Goal: Contribute content

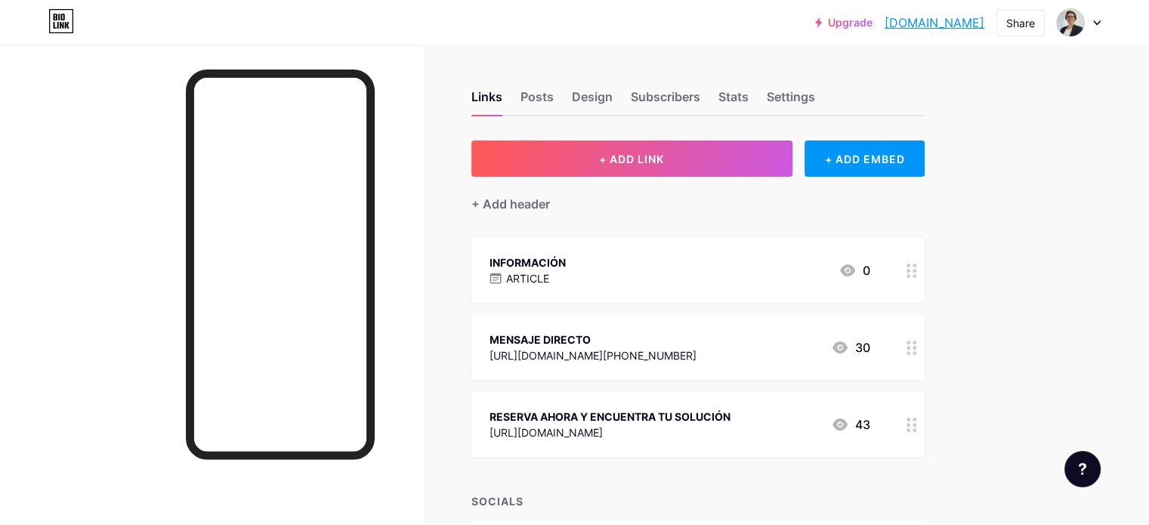
click at [566, 275] on div "ARTICLE" at bounding box center [527, 278] width 76 height 16
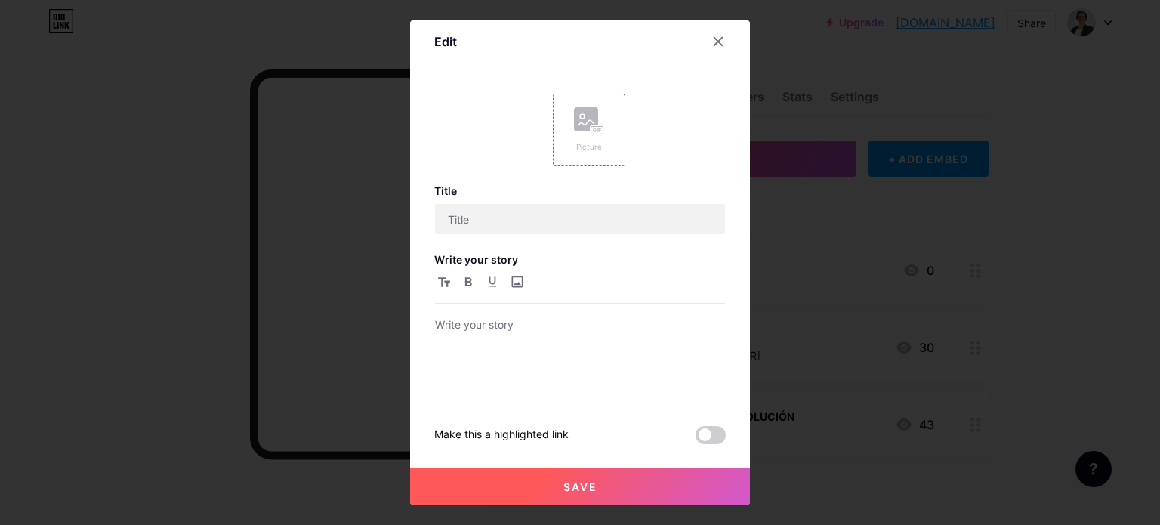
type input "INFORMACIÓN"
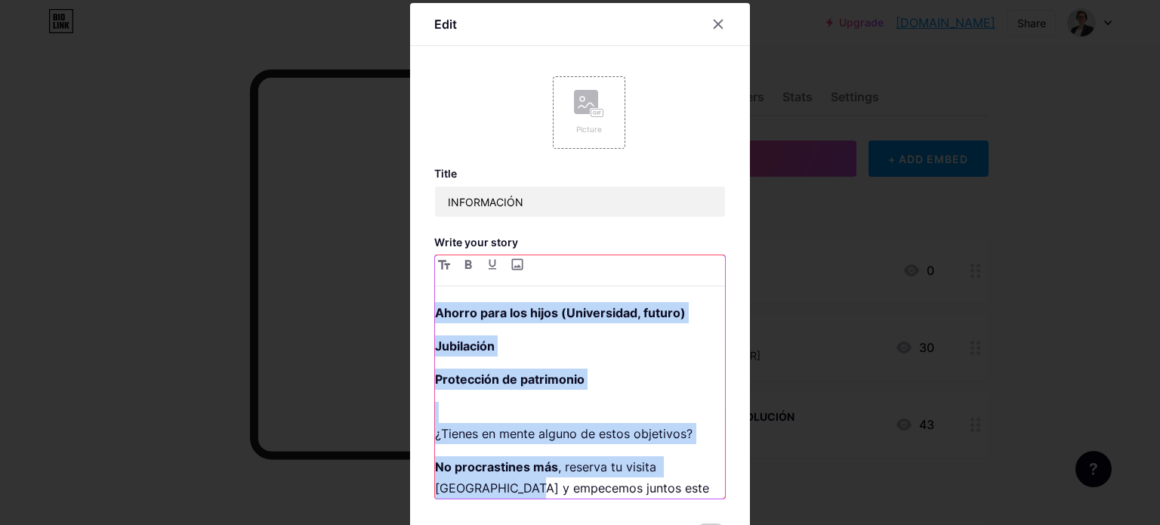
scroll to position [150, 0]
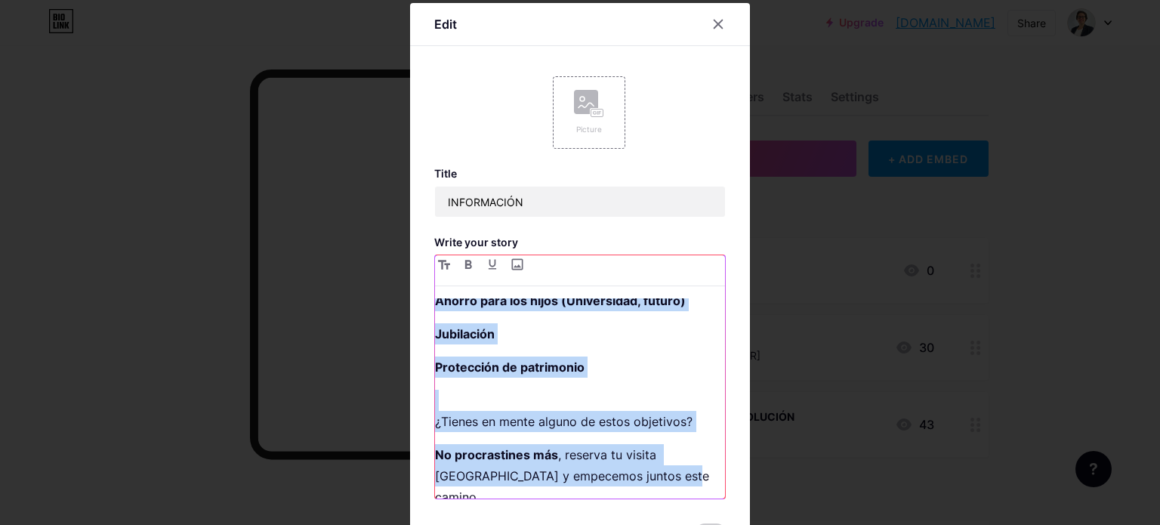
drag, startPoint x: 431, startPoint y: 304, endPoint x: 689, endPoint y: 488, distance: 316.2
click at [689, 491] on div "Me dedico a potenciar la educación financiera de las personas para ayudar a alc…" at bounding box center [580, 398] width 290 height 200
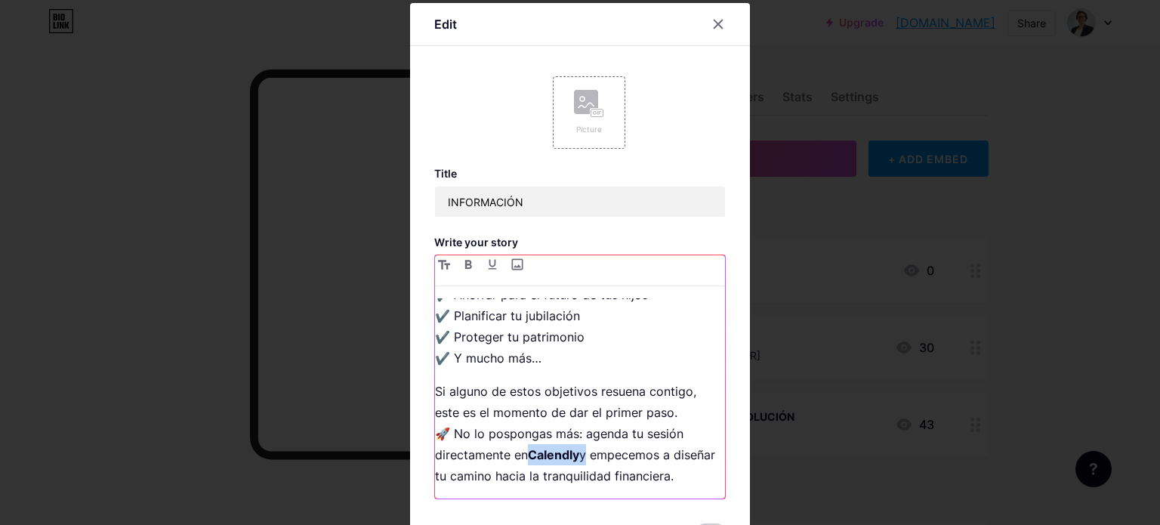
drag, startPoint x: 525, startPoint y: 435, endPoint x: 580, endPoint y: 433, distance: 55.2
click at [580, 433] on p "Si alguno de estos objetivos resuena contigo, este es el momento de dar el prim…" at bounding box center [580, 434] width 290 height 106
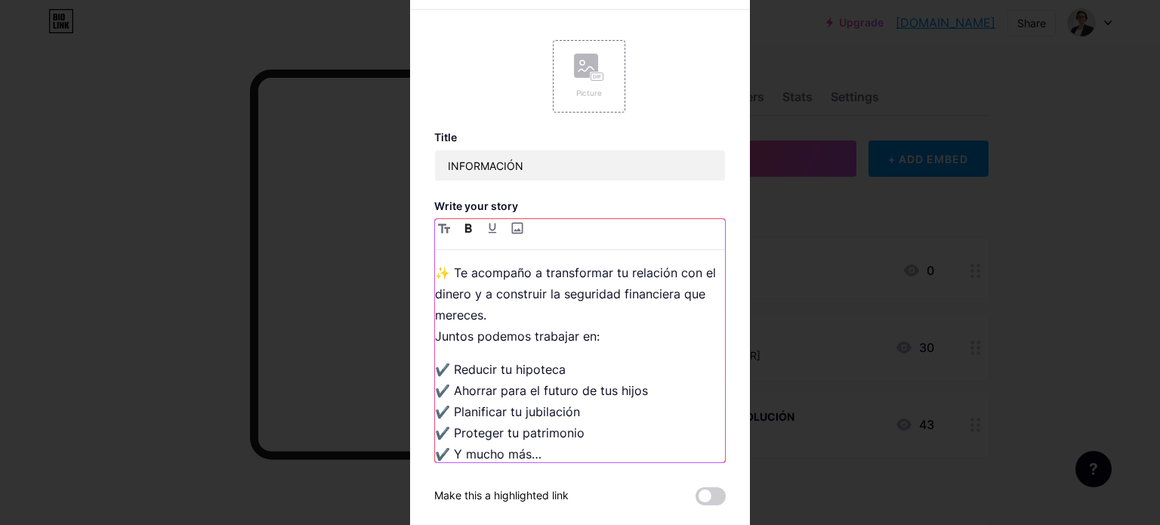
scroll to position [121, 0]
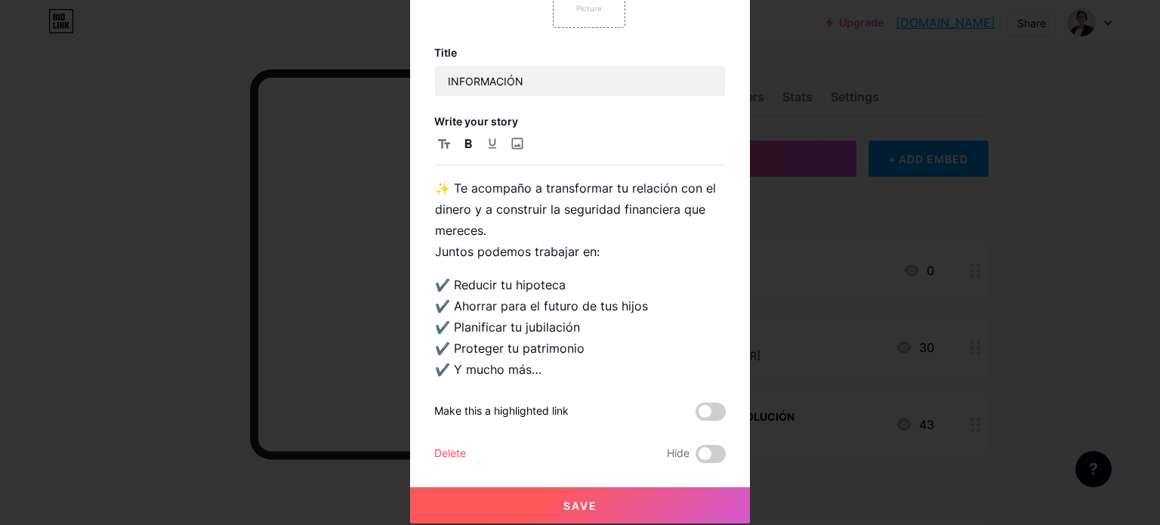
click at [582, 511] on button "Save" at bounding box center [580, 505] width 340 height 36
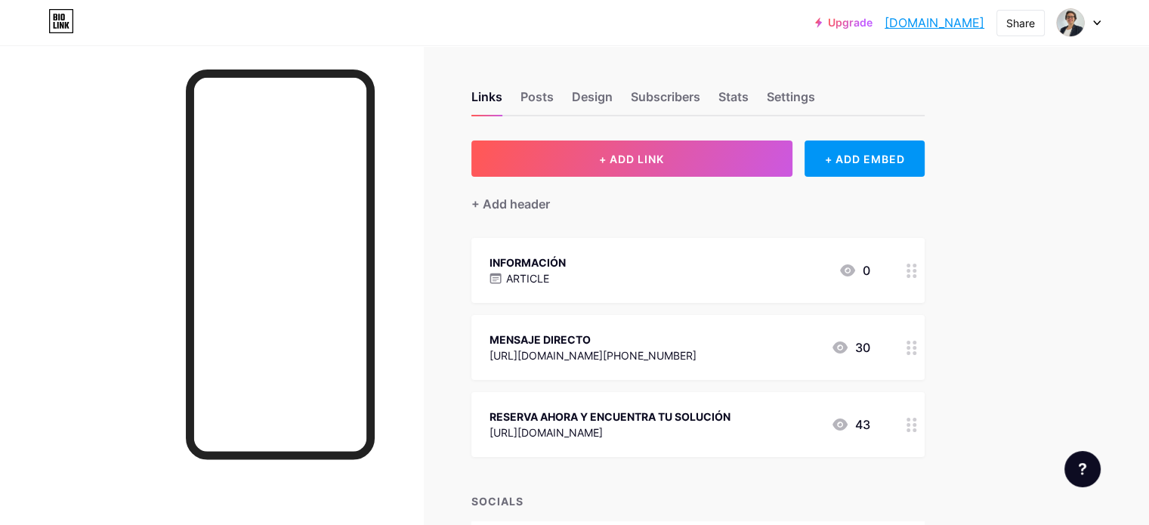
click at [566, 259] on div "INFORMACIÓN" at bounding box center [527, 263] width 76 height 16
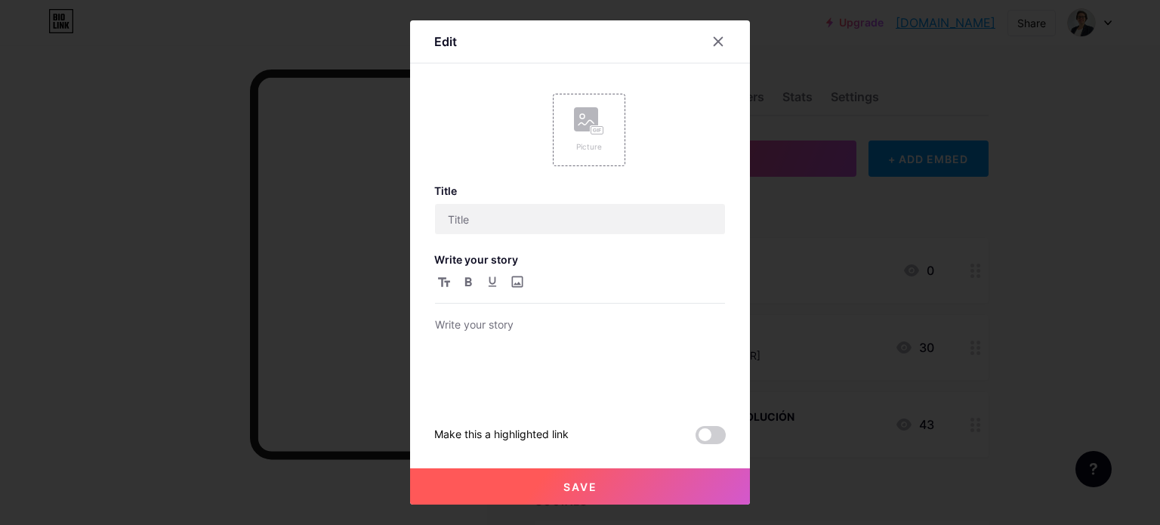
type input "INFORMACIÓN"
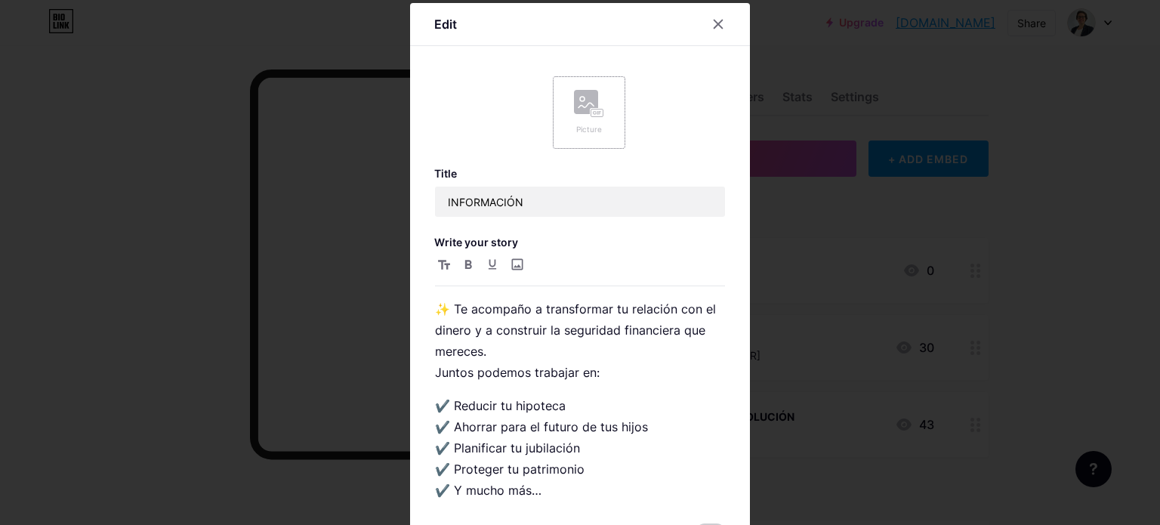
click at [574, 102] on rect at bounding box center [586, 102] width 24 height 24
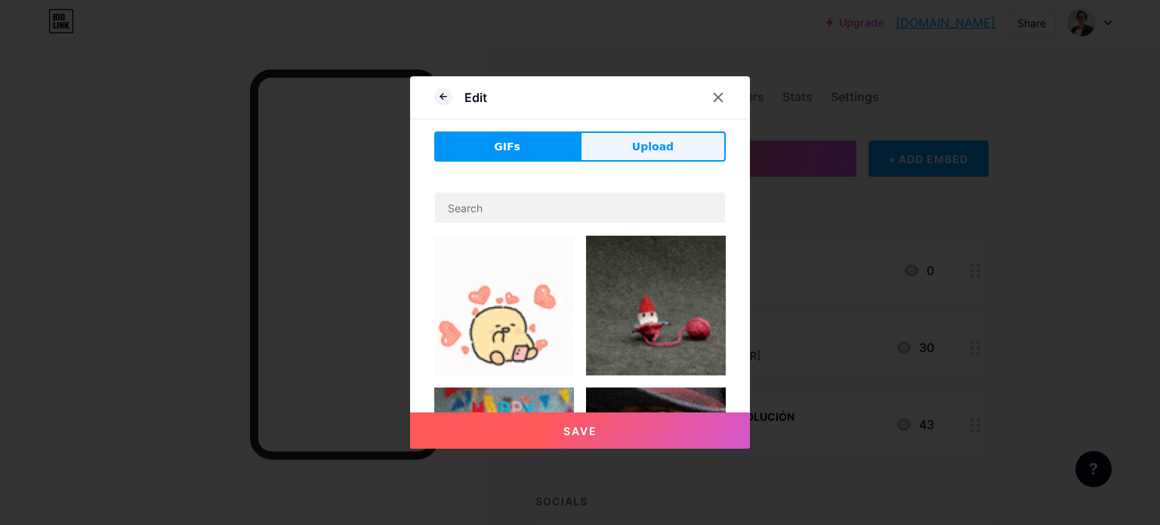
click at [659, 150] on span "Upload" at bounding box center [653, 147] width 42 height 16
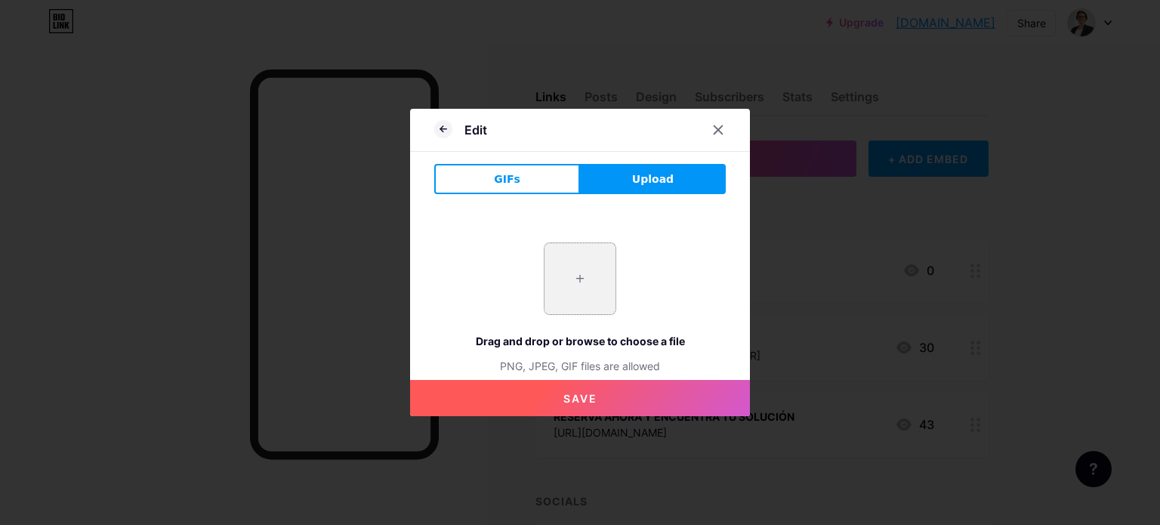
click at [579, 271] on input "file" at bounding box center [579, 278] width 71 height 71
type input "C:\fakepath\PORTADA EBOOK.png"
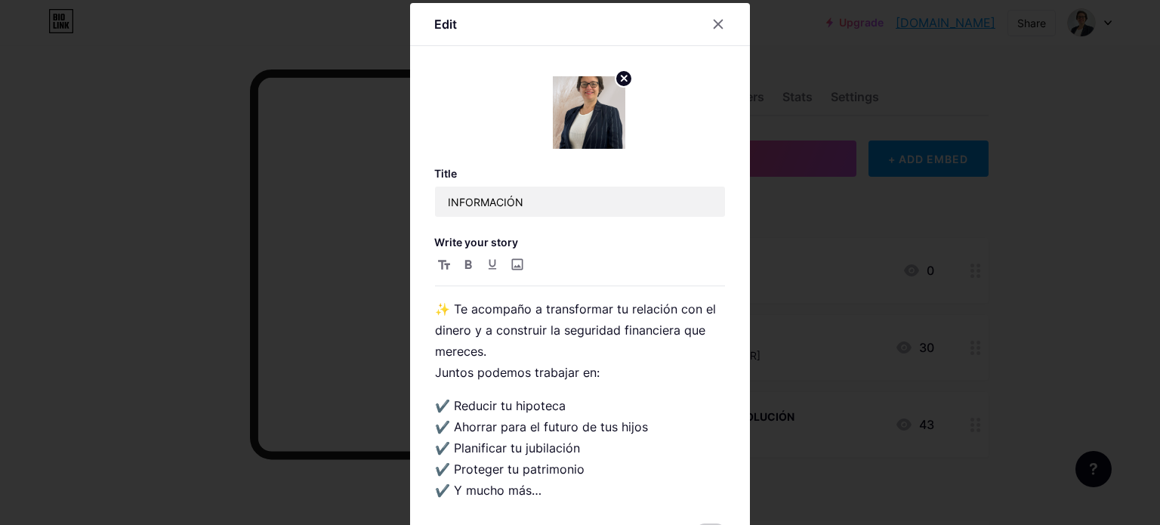
click at [622, 76] on icon at bounding box center [624, 78] width 5 height 5
click at [578, 131] on div "Picture" at bounding box center [589, 129] width 30 height 11
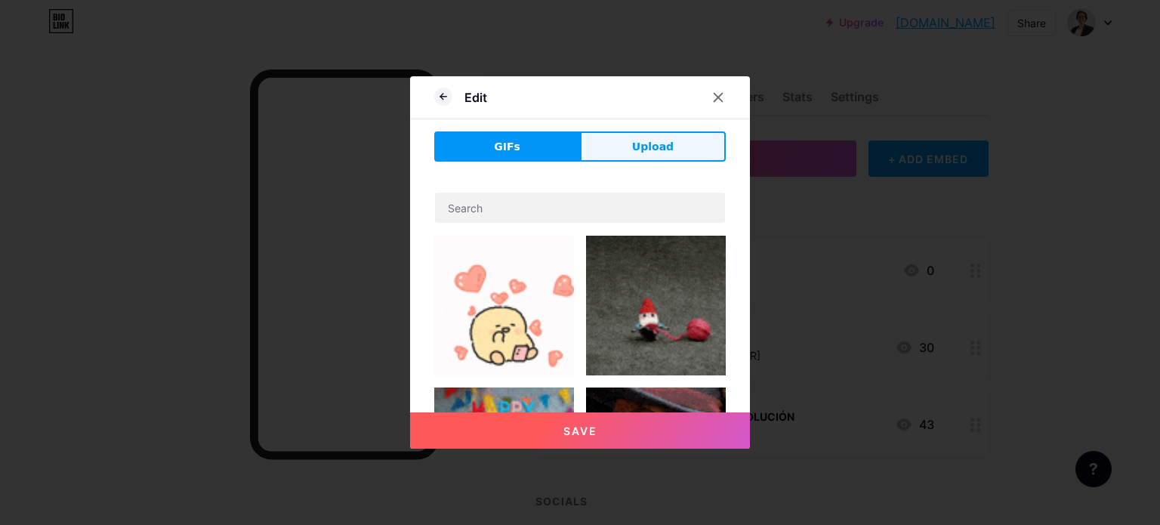
click at [646, 150] on span "Upload" at bounding box center [653, 147] width 42 height 16
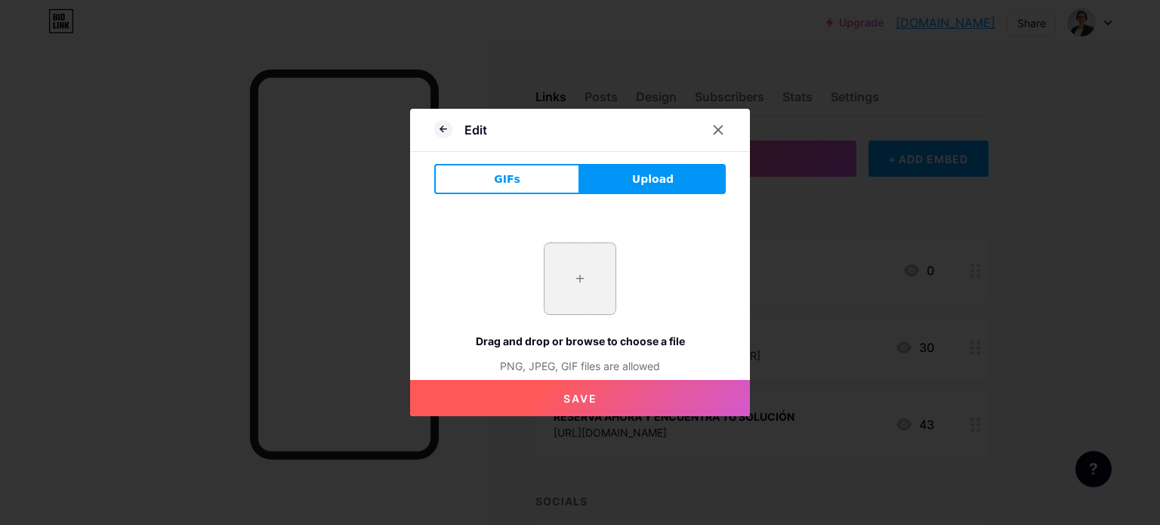
click at [580, 277] on input "file" at bounding box center [579, 278] width 71 height 71
type input "C:\fakepath\ICONO .jpg"
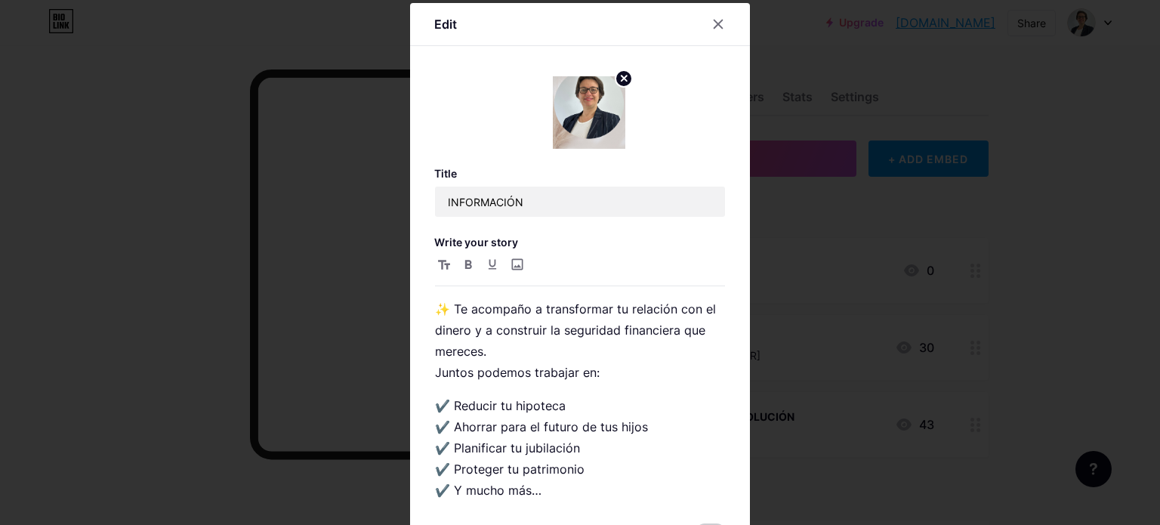
click at [618, 81] on circle at bounding box center [623, 78] width 17 height 17
click at [574, 132] on div "Picture" at bounding box center [589, 129] width 30 height 11
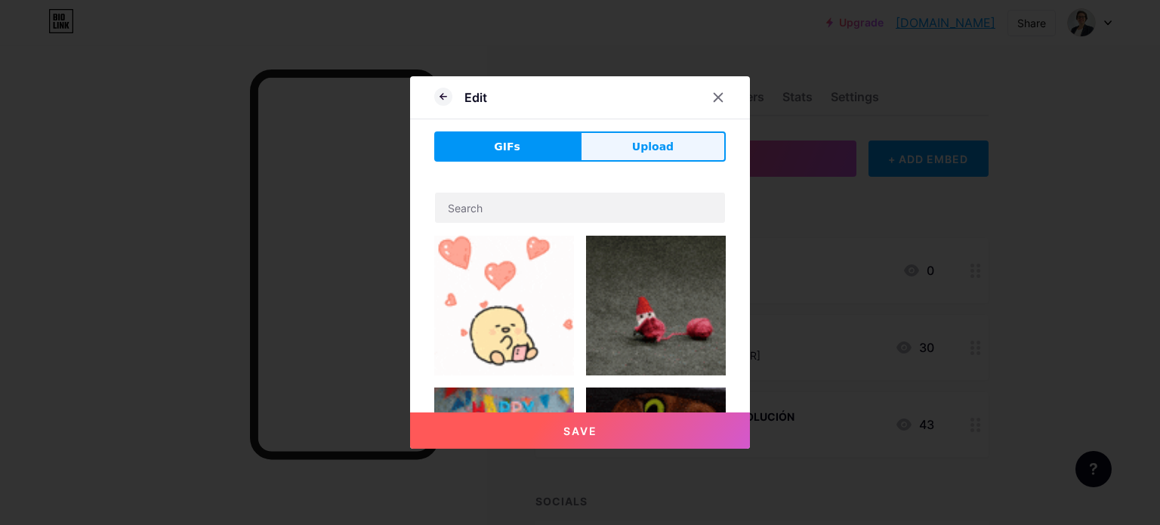
click at [646, 144] on span "Upload" at bounding box center [653, 147] width 42 height 16
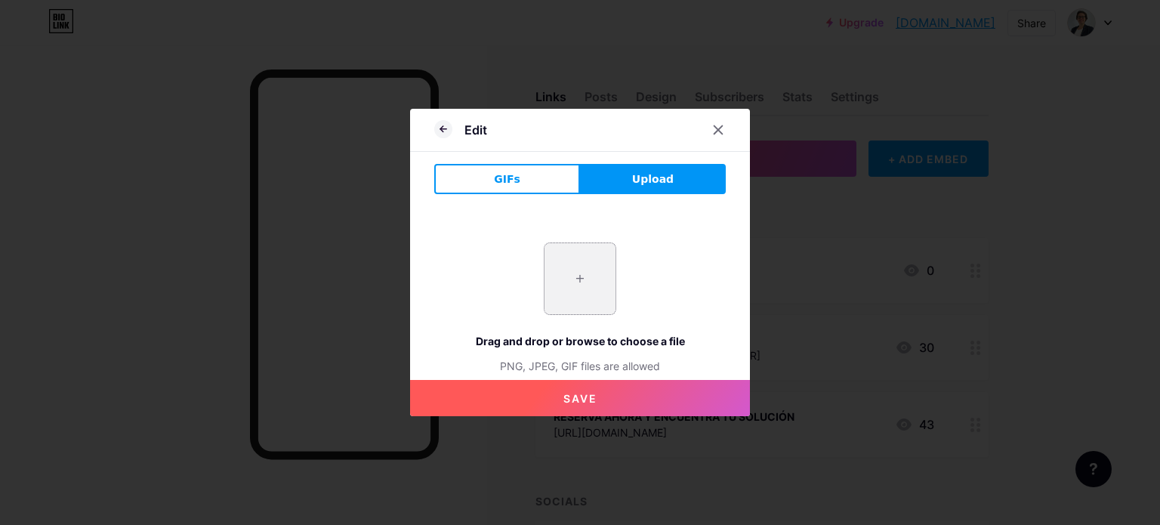
click at [571, 287] on input "file" at bounding box center [579, 278] width 71 height 71
click at [596, 277] on input "file" at bounding box center [579, 278] width 71 height 71
type input "C:\fakepath\historia 001-reto cuesta de enero.webp"
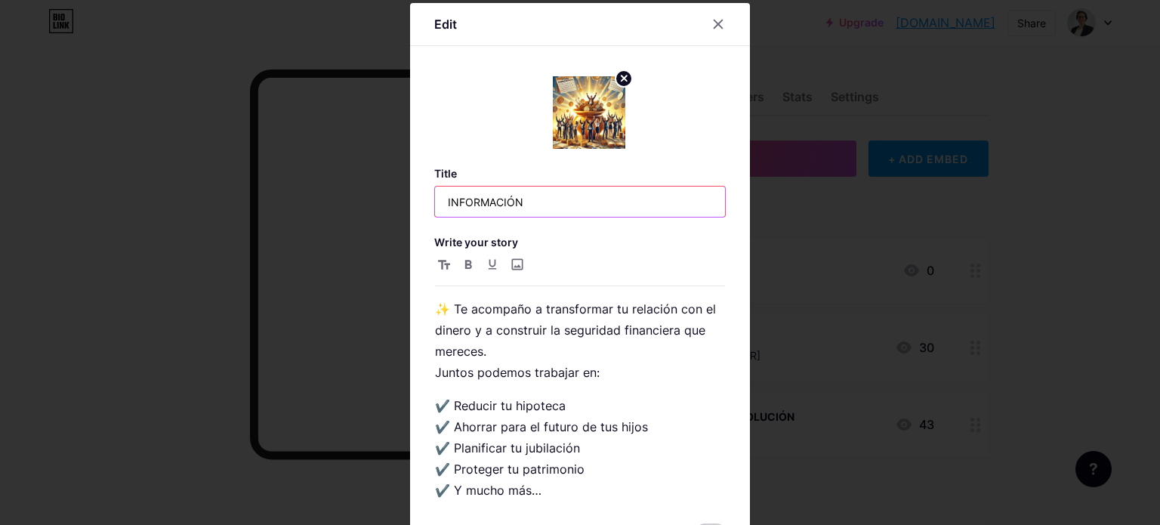
drag, startPoint x: 535, startPoint y: 200, endPoint x: 433, endPoint y: 201, distance: 101.2
click at [435, 201] on input "INFORMACIÓN" at bounding box center [580, 202] width 290 height 30
paste input "Cómo puedo ayudarte"
drag, startPoint x: 583, startPoint y: 198, endPoint x: 449, endPoint y: 199, distance: 134.4
click at [449, 199] on input "Cómo puedo ayudarte" at bounding box center [580, 202] width 290 height 30
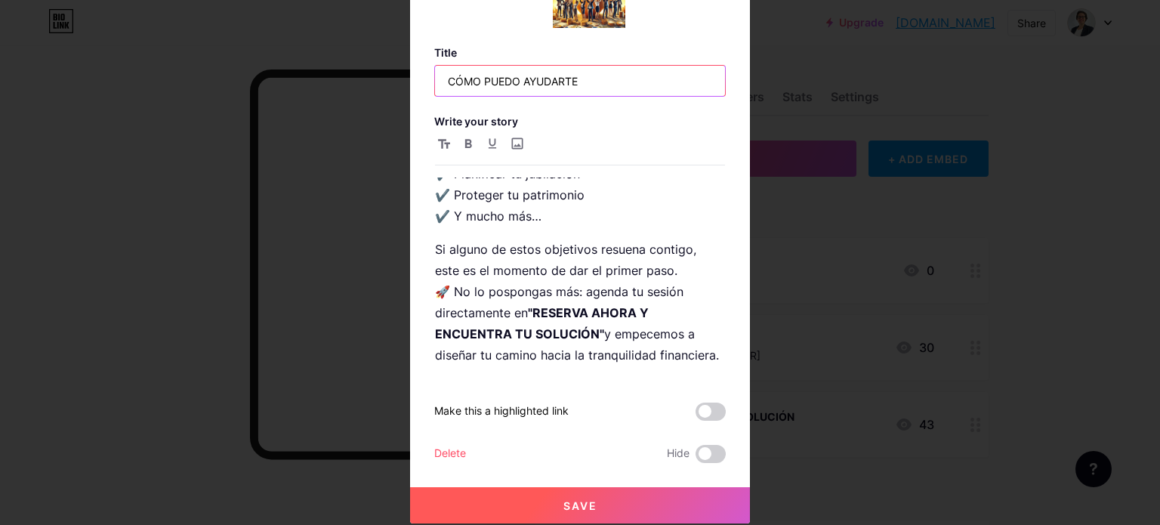
type input "CÓMO PUEDO AYUDARTE"
click at [580, 503] on span "Save" at bounding box center [580, 505] width 34 height 13
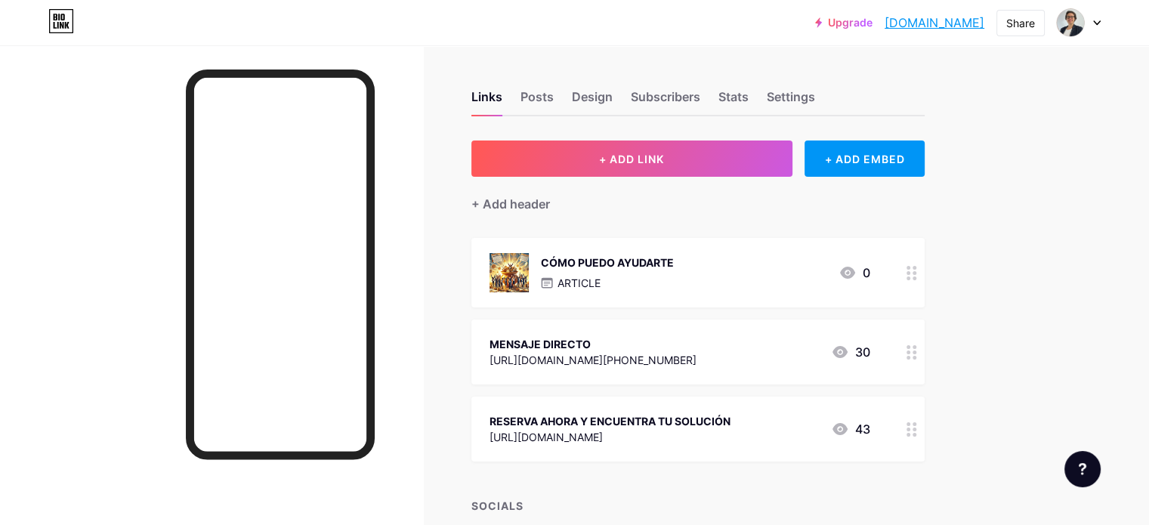
click at [677, 344] on div "MENSAJE DIRECTO" at bounding box center [592, 344] width 207 height 16
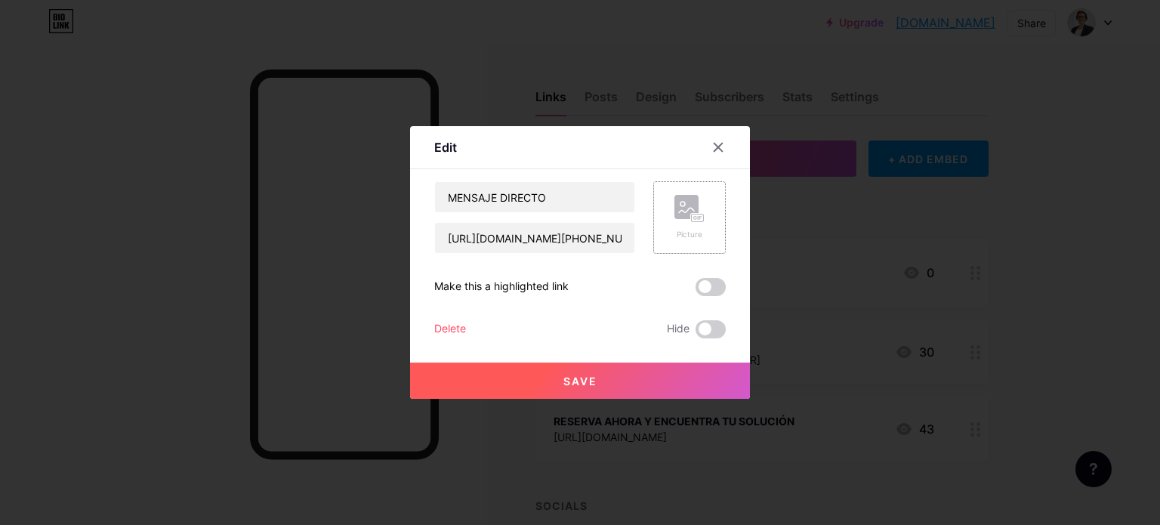
click at [689, 211] on rect at bounding box center [686, 207] width 24 height 24
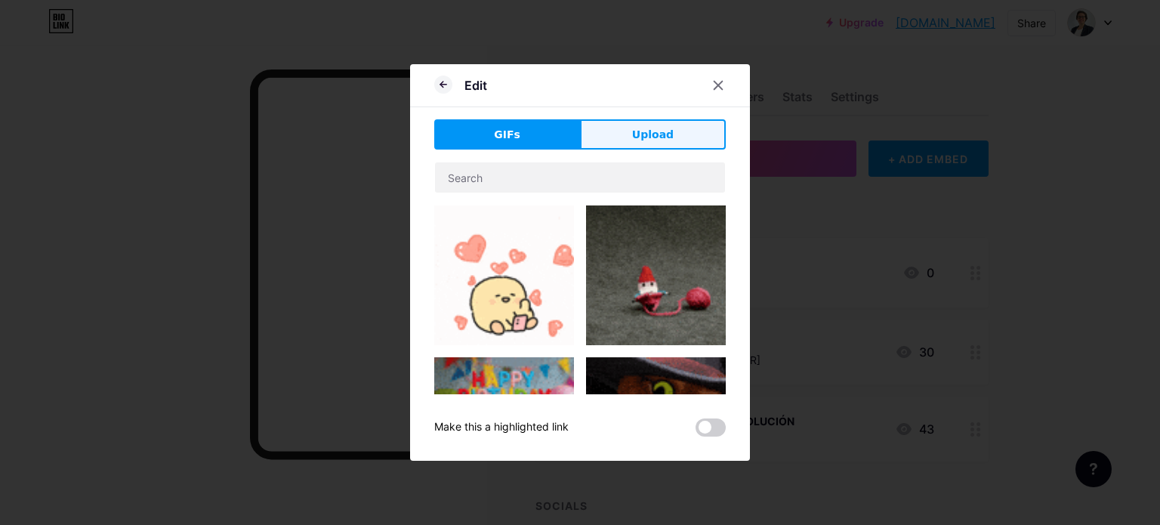
click at [656, 138] on span "Upload" at bounding box center [653, 135] width 42 height 16
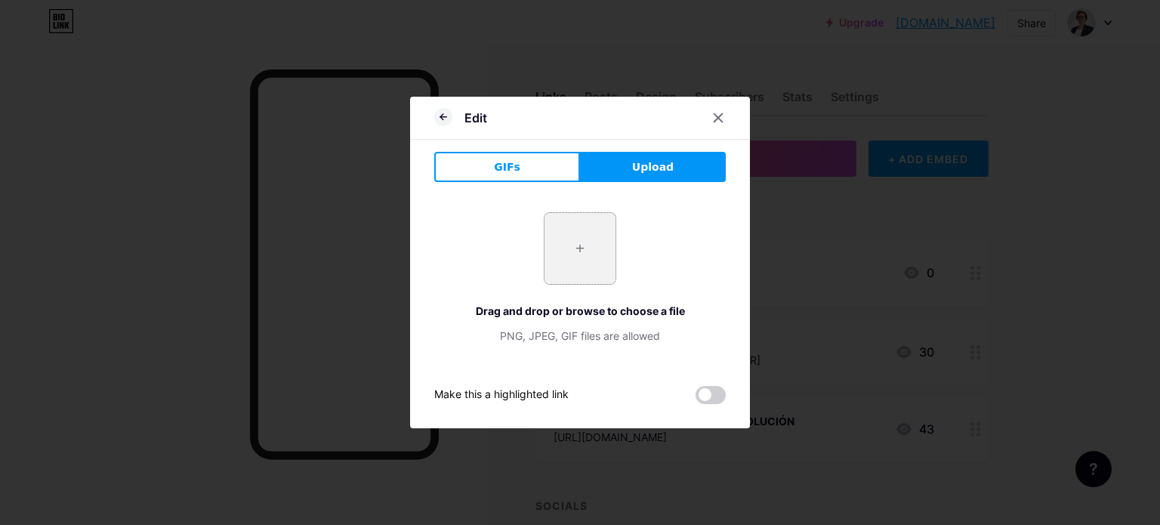
click at [580, 251] on input "file" at bounding box center [579, 248] width 71 height 71
type input "C:\fakepath\Imagen de WhatsApp [DATE] a las 11.26.48_25f147e4.jpg"
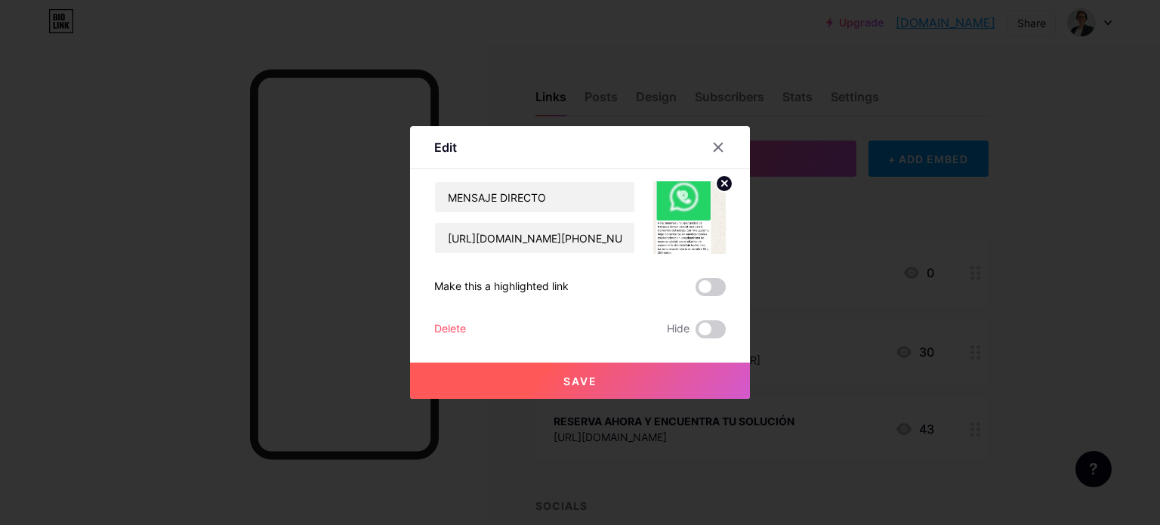
click at [728, 187] on circle at bounding box center [724, 183] width 17 height 17
click at [684, 232] on div "Picture" at bounding box center [689, 234] width 30 height 11
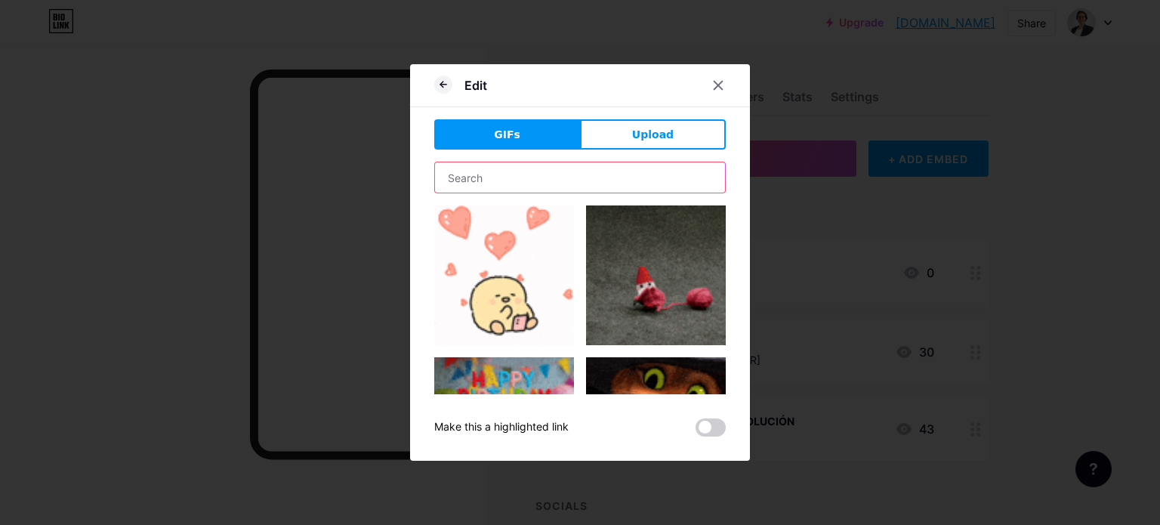
click at [490, 174] on input "text" at bounding box center [580, 177] width 290 height 30
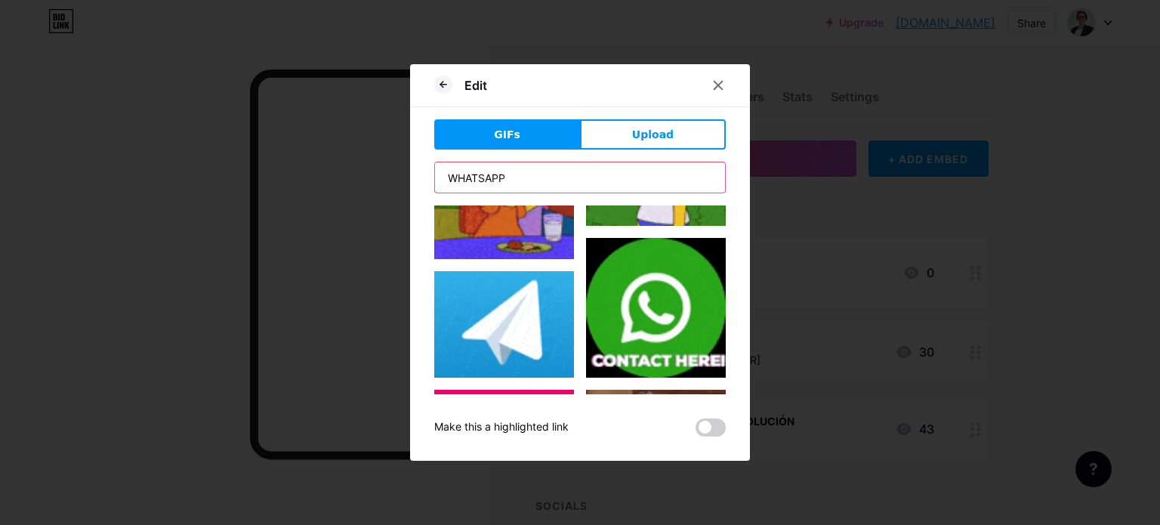
scroll to position [100, 0]
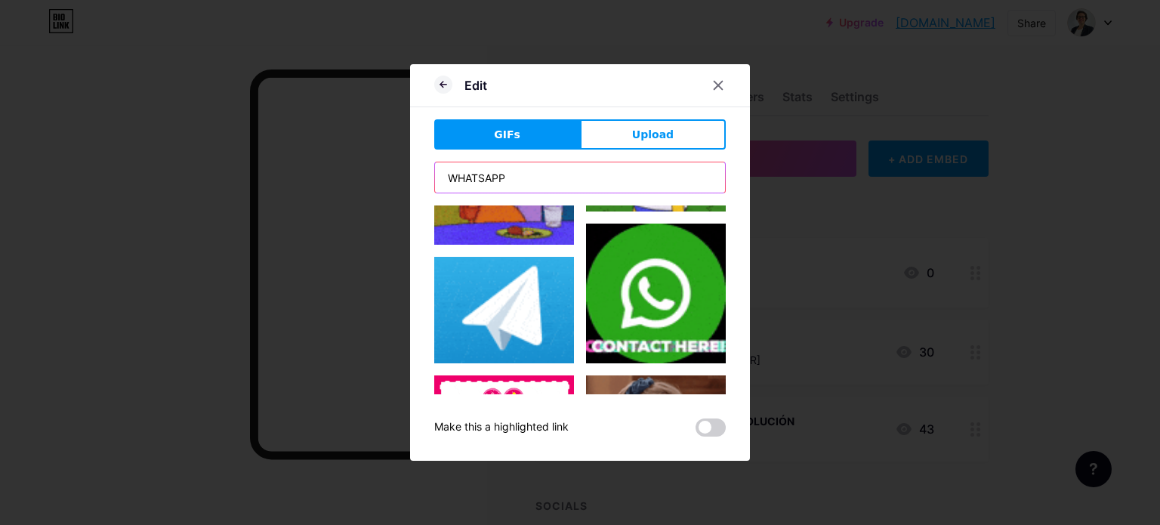
type input "WHATSAPP"
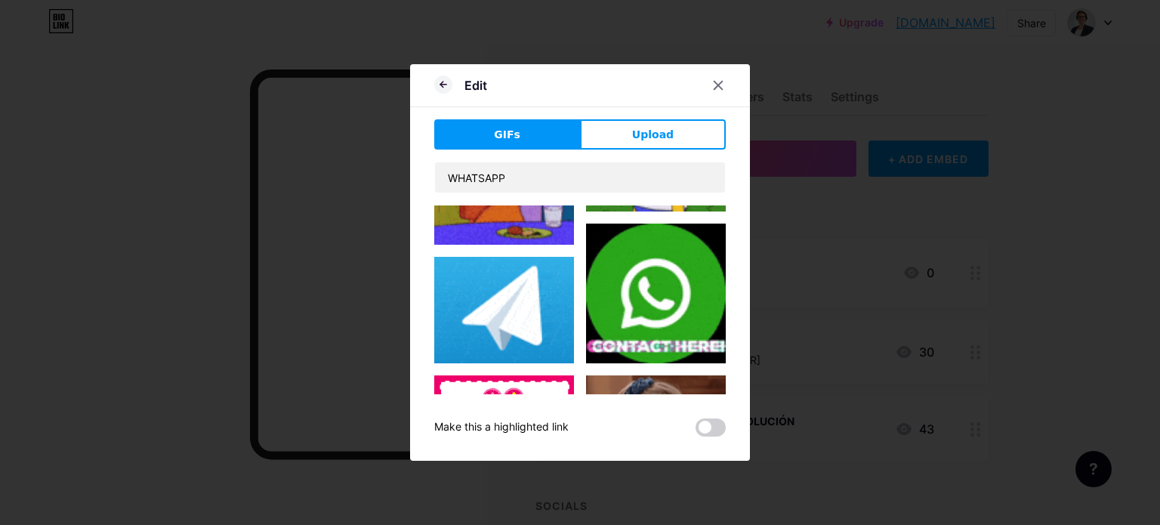
click at [642, 295] on img at bounding box center [656, 294] width 140 height 140
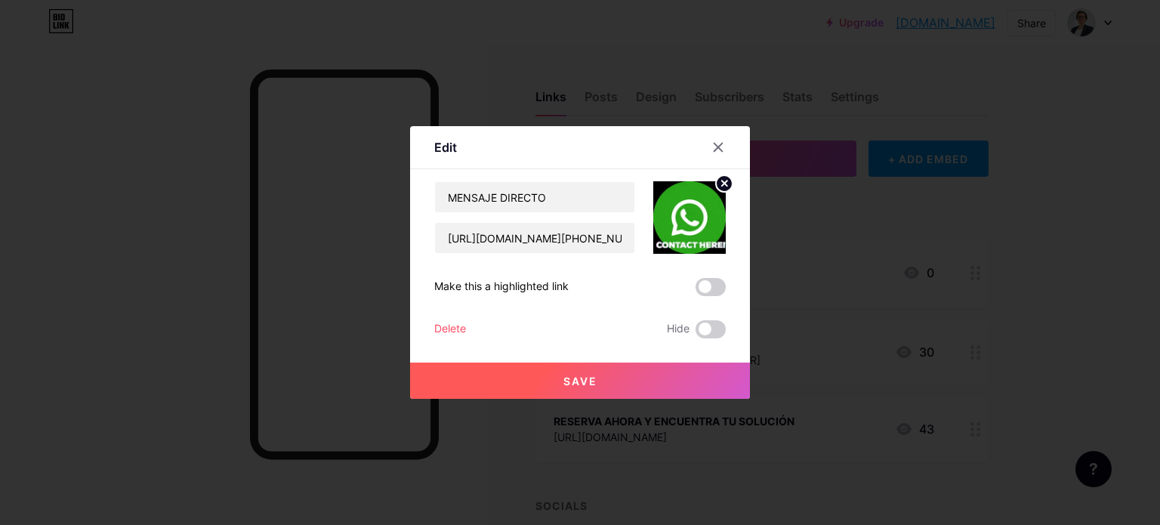
click at [586, 380] on span "Save" at bounding box center [580, 381] width 34 height 13
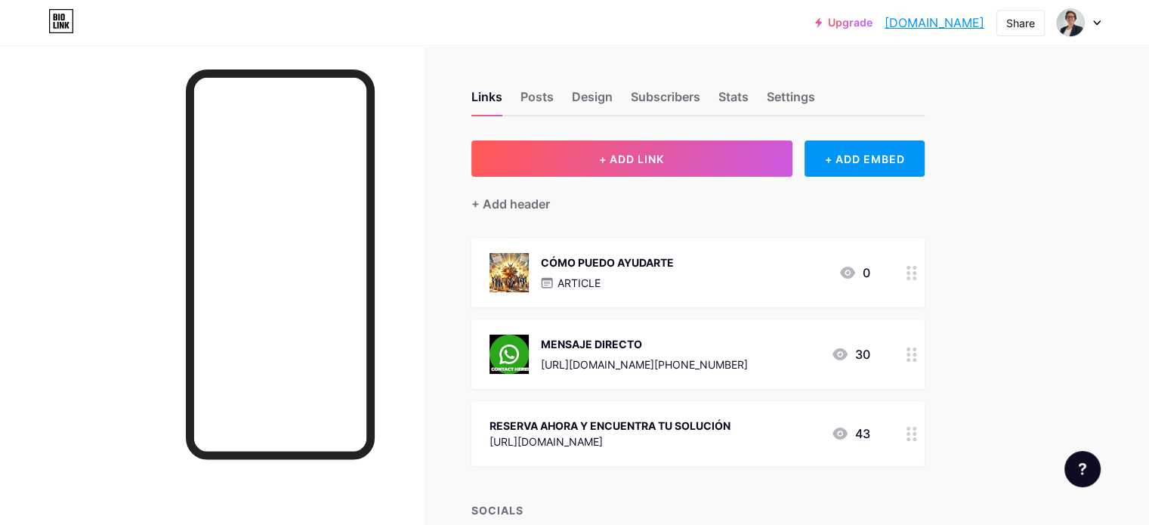
click at [649, 427] on div "RESERVA AHORA Y ENCUENTRA TU SOLUCIÓN" at bounding box center [609, 426] width 241 height 16
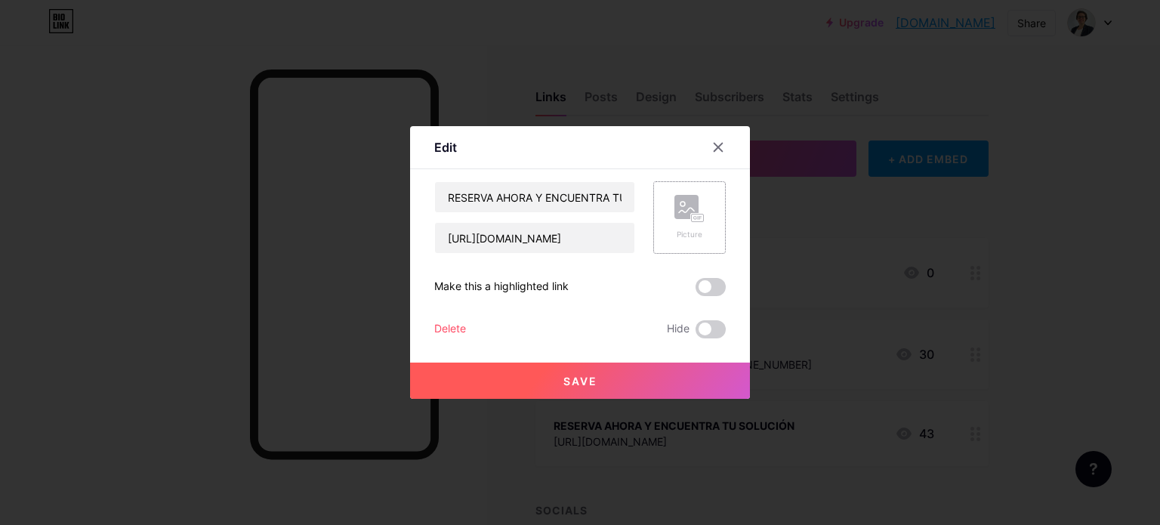
click at [702, 224] on div "Picture" at bounding box center [689, 217] width 30 height 45
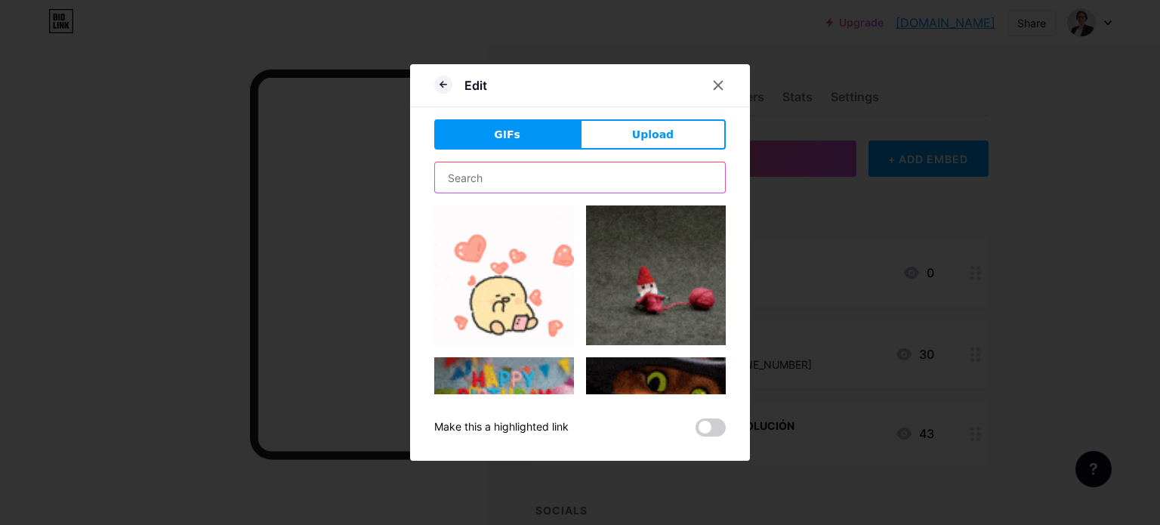
click at [485, 172] on input "text" at bounding box center [580, 177] width 290 height 30
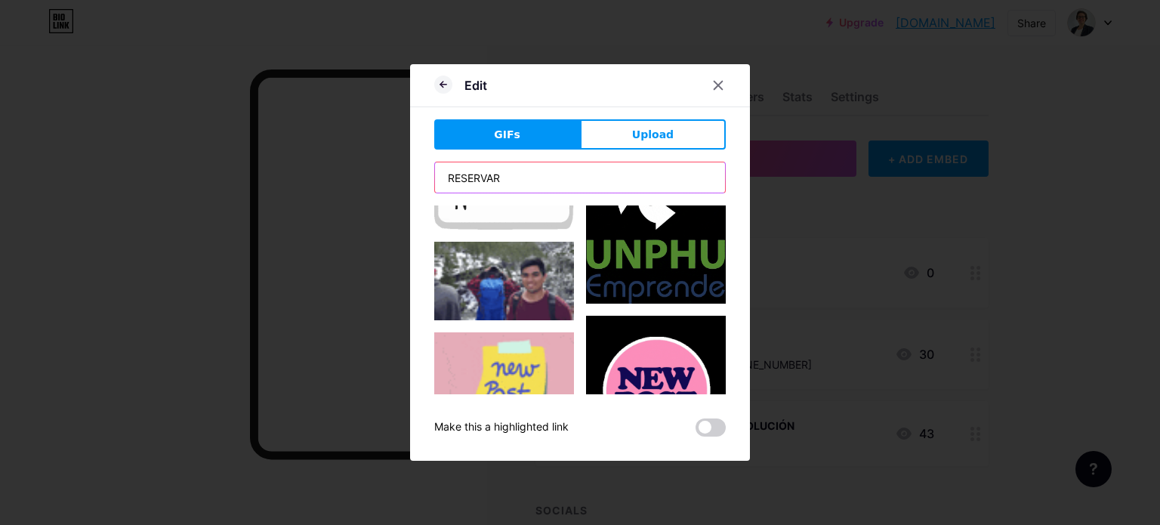
scroll to position [2819, 0]
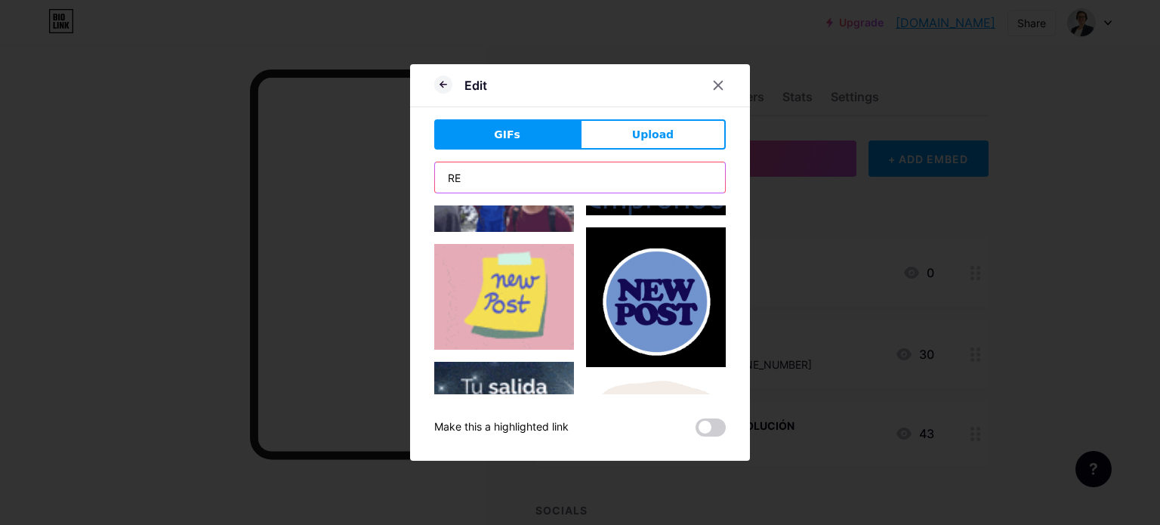
type input "R"
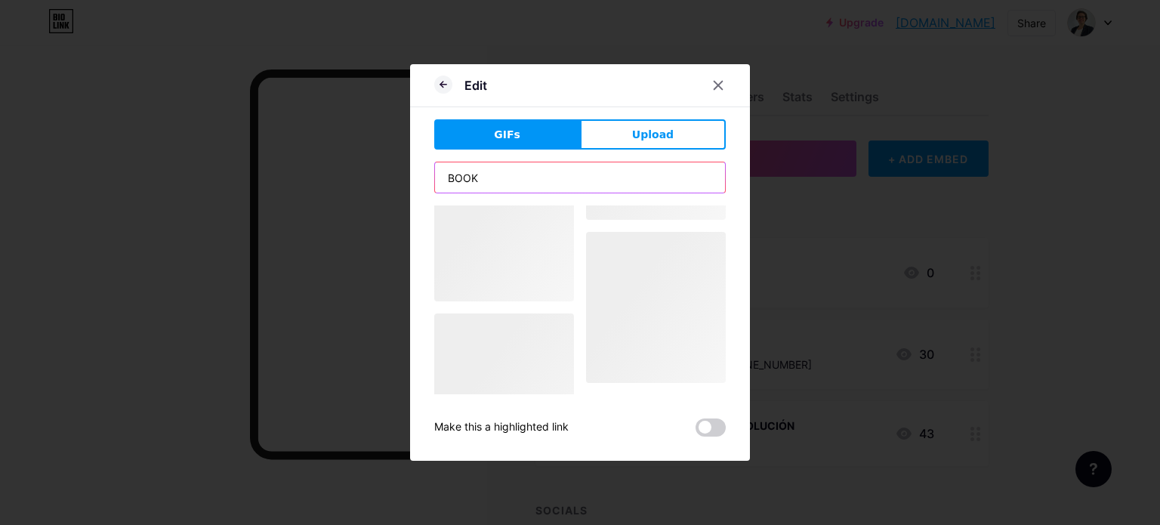
scroll to position [0, 0]
type input "BOOKING"
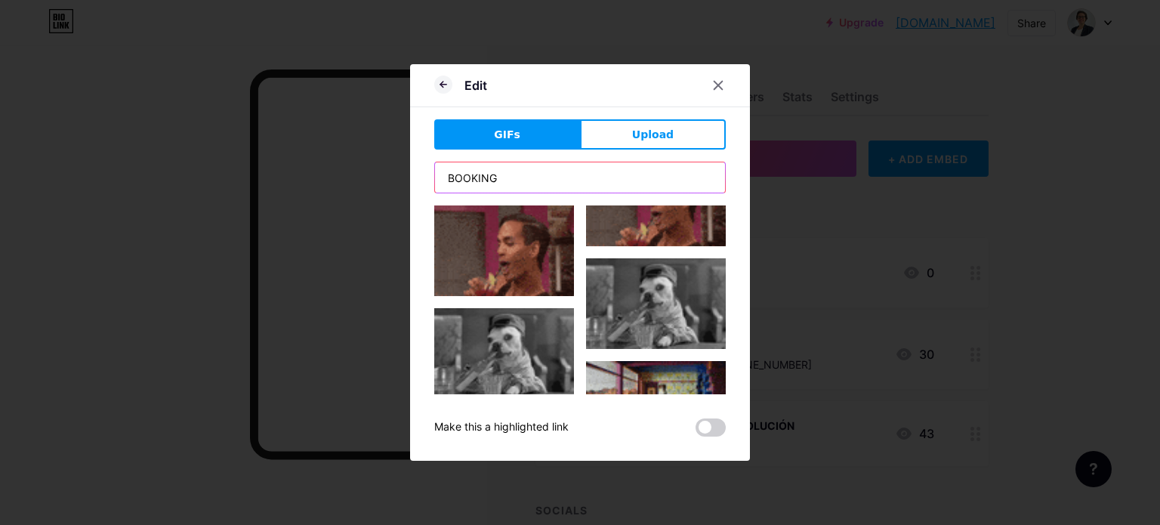
scroll to position [1057, 0]
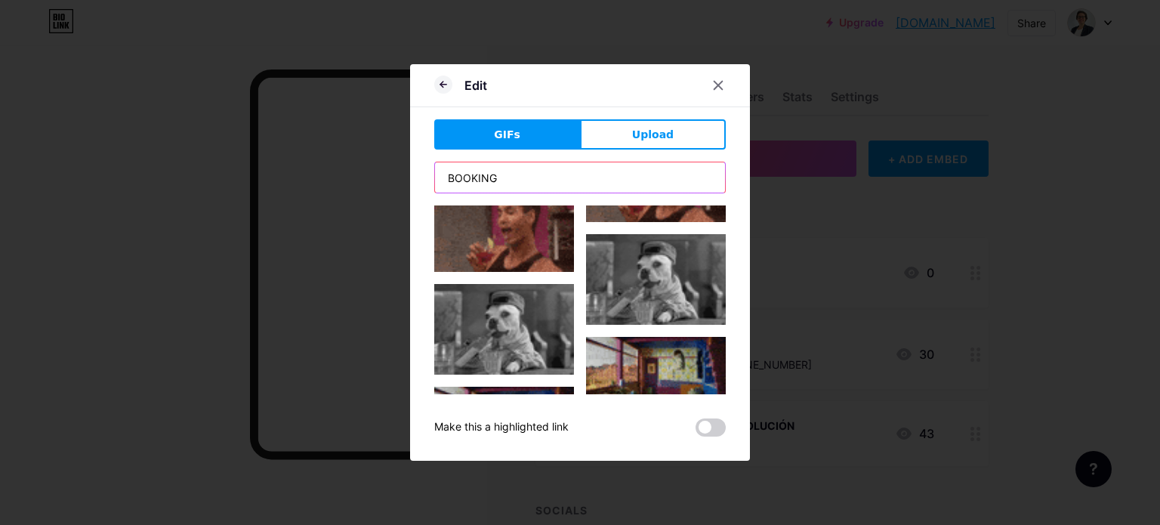
drag, startPoint x: 504, startPoint y: 179, endPoint x: 429, endPoint y: 178, distance: 74.8
click at [429, 178] on div "Edit GIFs Upload Content YouTube Play YouTube video without leaving your page. …" at bounding box center [580, 262] width 340 height 396
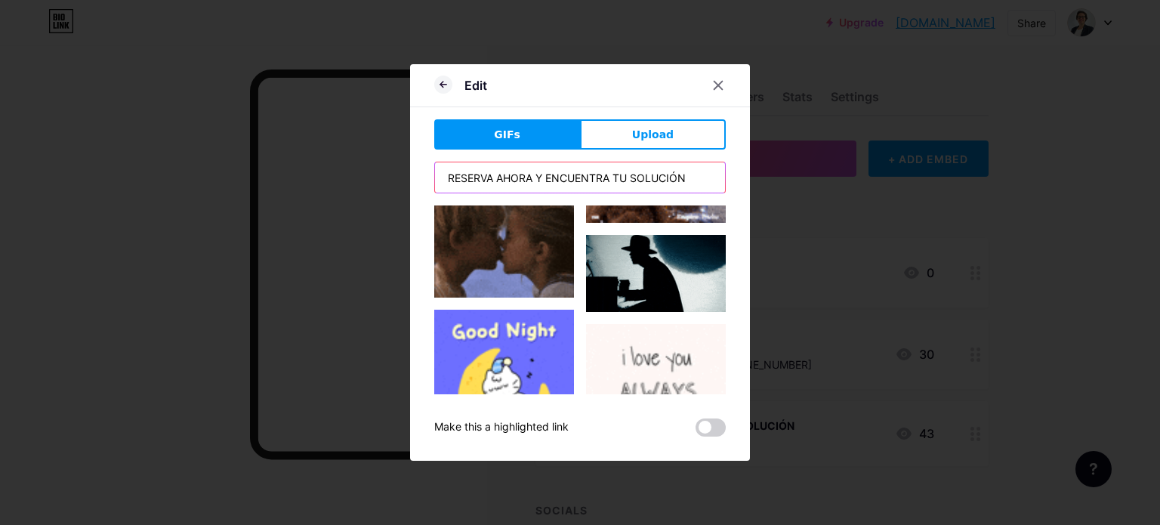
scroll to position [7328, 0]
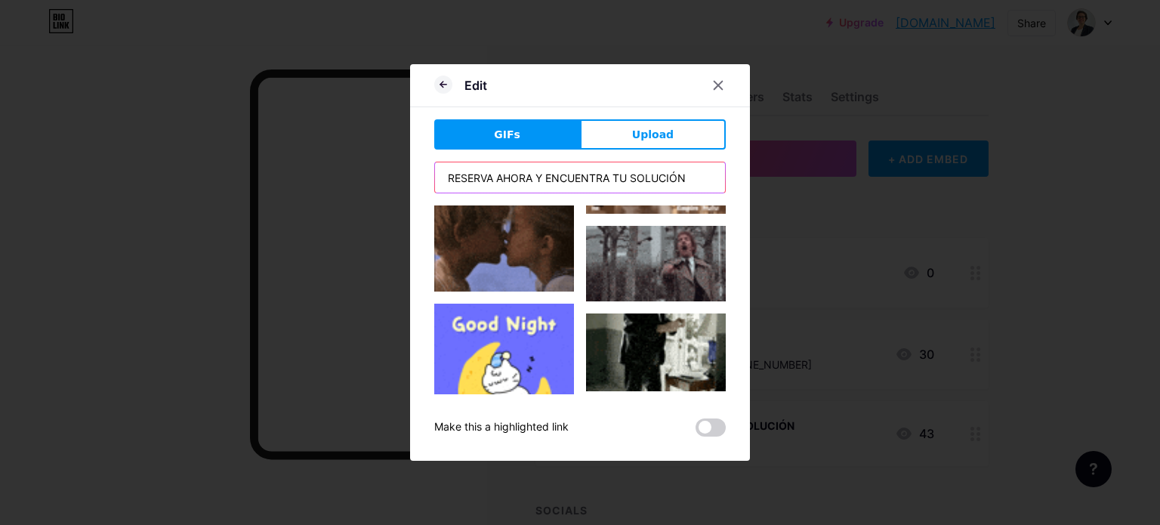
drag, startPoint x: 696, startPoint y: 174, endPoint x: 493, endPoint y: 174, distance: 203.1
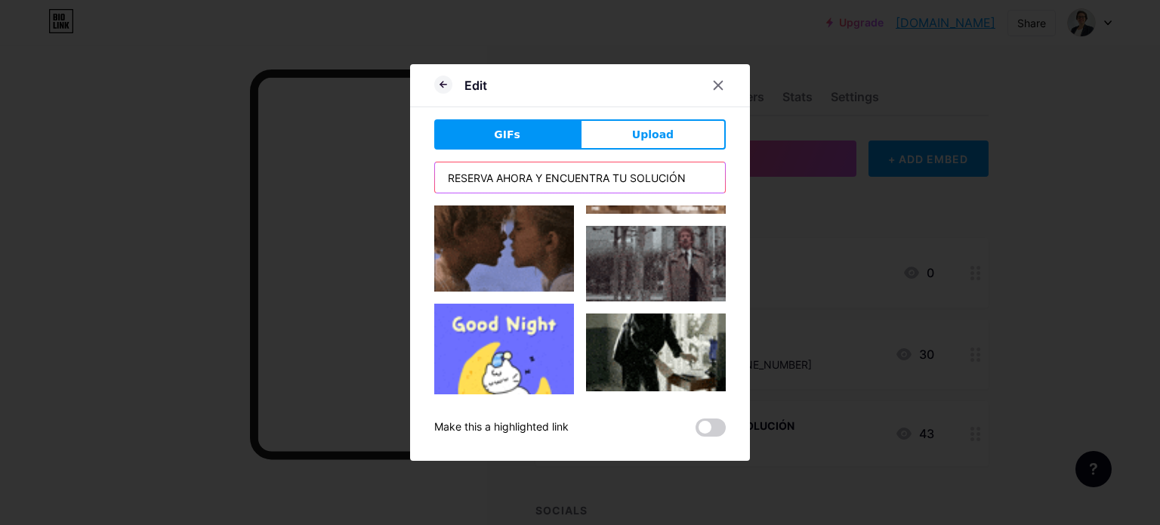
click at [493, 174] on input "RESERVA AHORA Y ENCUENTRA TU SOLUCIÓN" at bounding box center [580, 177] width 290 height 30
click at [697, 174] on input "RESERVA AHORA Y ENCUENTRA TU SOLUCIÓN" at bounding box center [580, 177] width 290 height 30
drag, startPoint x: 697, startPoint y: 172, endPoint x: 535, endPoint y: 177, distance: 162.5
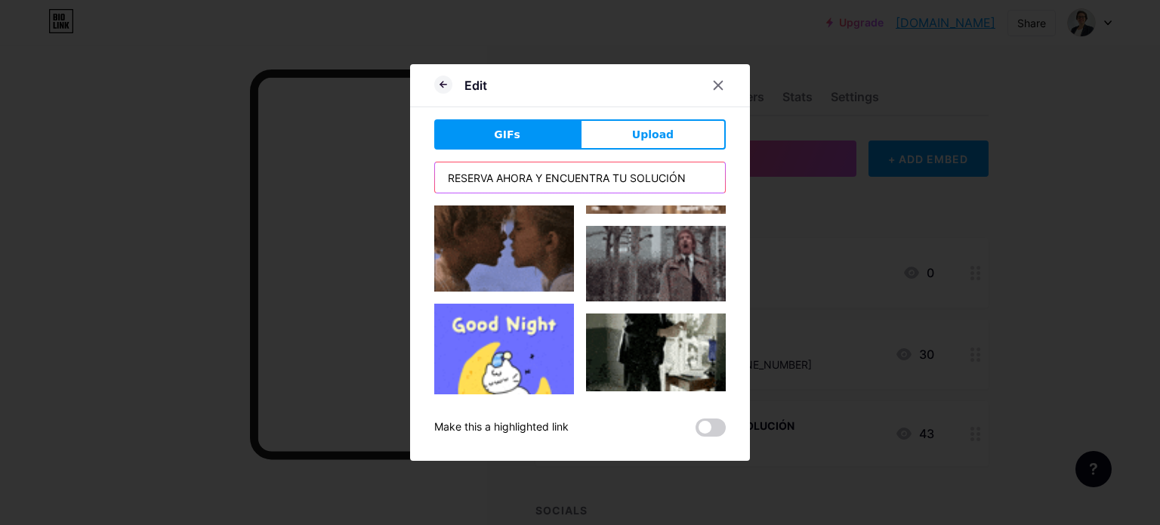
click at [535, 177] on input "RESERVA AHORA Y ENCUENTRA TU SOLUCIÓN" at bounding box center [580, 177] width 290 height 30
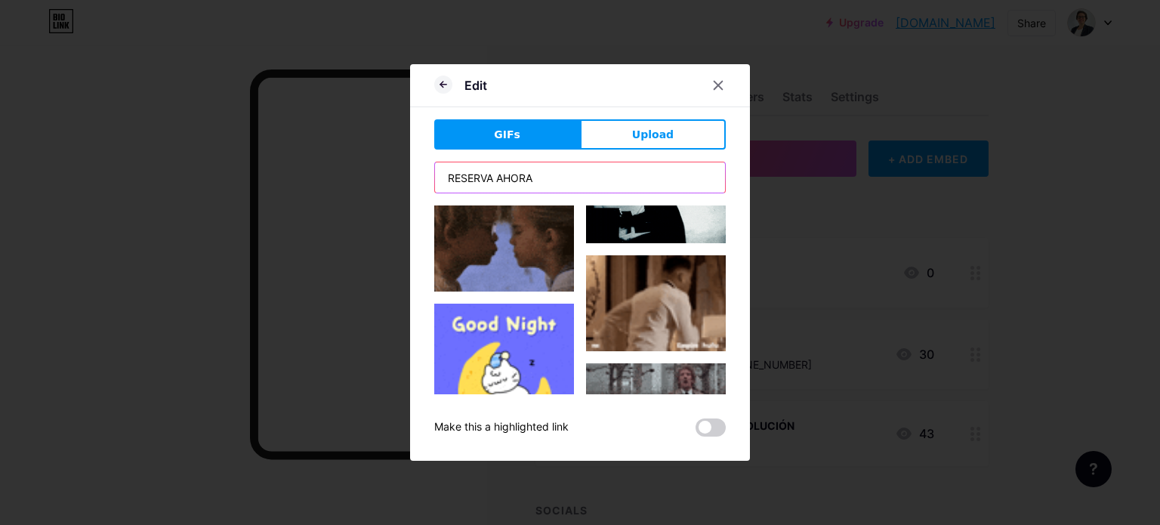
type input "RESERVA AHORA"
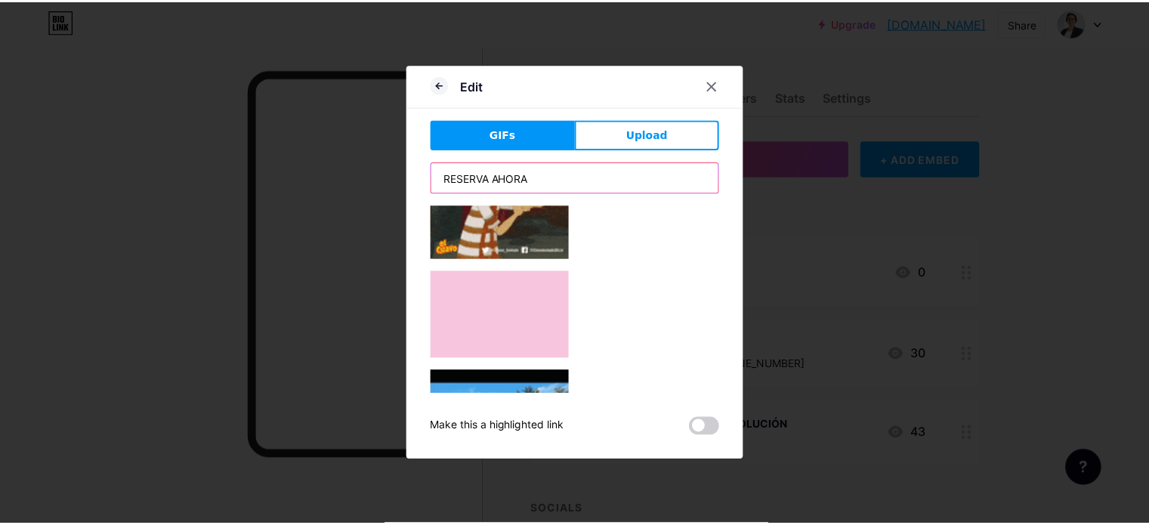
scroll to position [8189, 0]
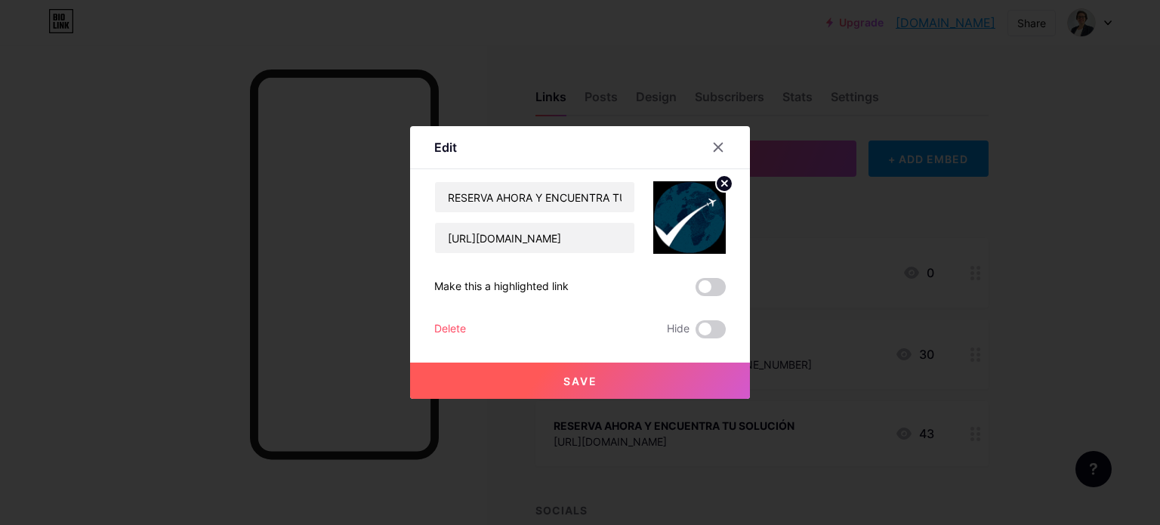
click at [583, 372] on button "Save" at bounding box center [580, 380] width 340 height 36
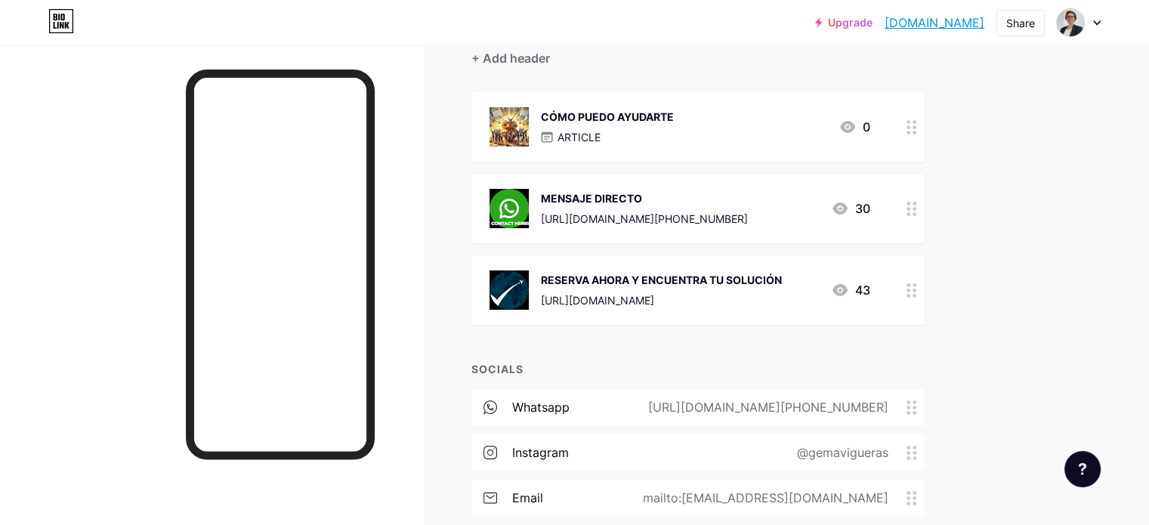
scroll to position [0, 0]
